Goal: Find specific page/section: Find specific page/section

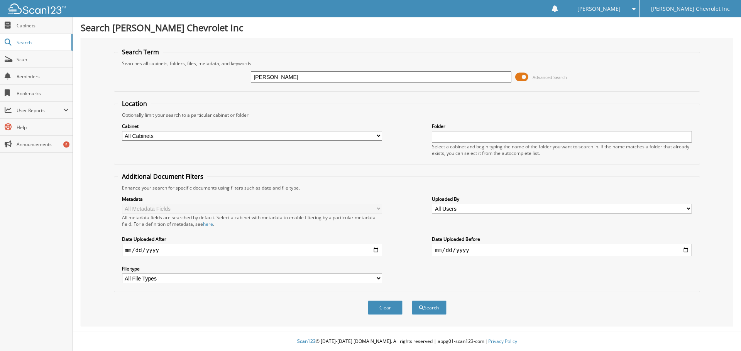
type input "[PERSON_NAME]"
click at [521, 79] on span at bounding box center [521, 77] width 13 height 12
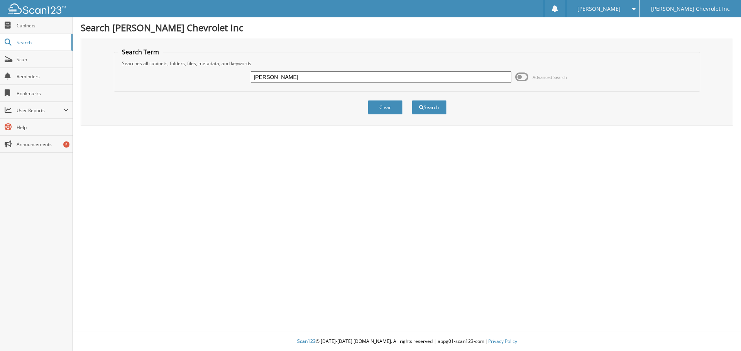
click at [518, 76] on span at bounding box center [521, 77] width 13 height 12
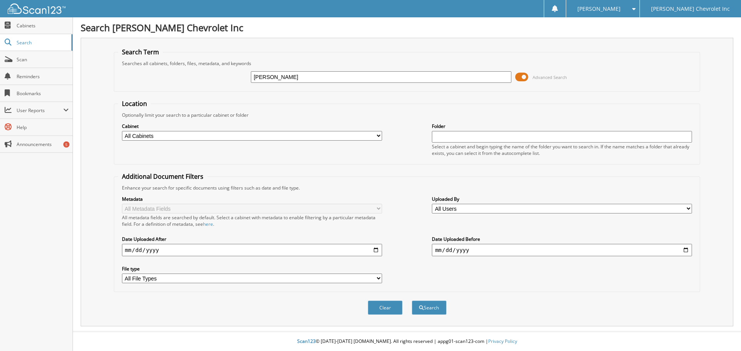
click at [379, 135] on select "All Cabinets ACCOUNTS PAYABLE AUDIT AUTOMATE SERVICE RO CAR DEALS CDK SERVICE R…" at bounding box center [252, 136] width 260 height 10
select select "19507"
click at [122, 131] on select "All Cabinets ACCOUNTS PAYABLE AUDIT AUTOMATE SERVICE RO CAR DEALS CDK SERVICE R…" at bounding box center [252, 136] width 260 height 10
click at [425, 304] on button "Search" at bounding box center [429, 308] width 35 height 14
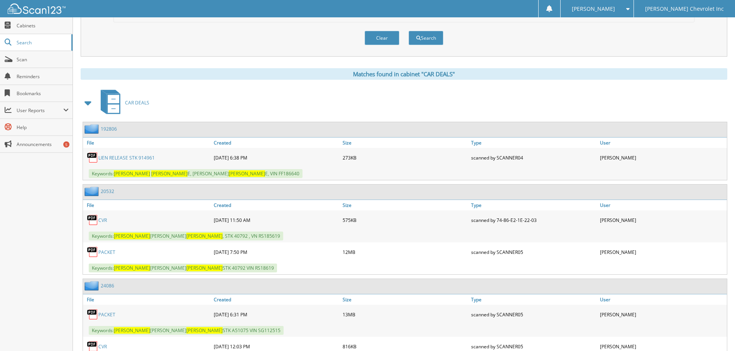
scroll to position [312, 0]
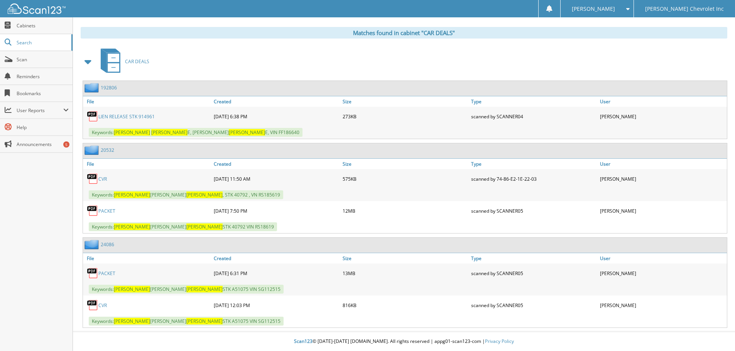
click at [109, 272] on link "PACKET" at bounding box center [106, 273] width 17 height 7
